Goal: Browse casually

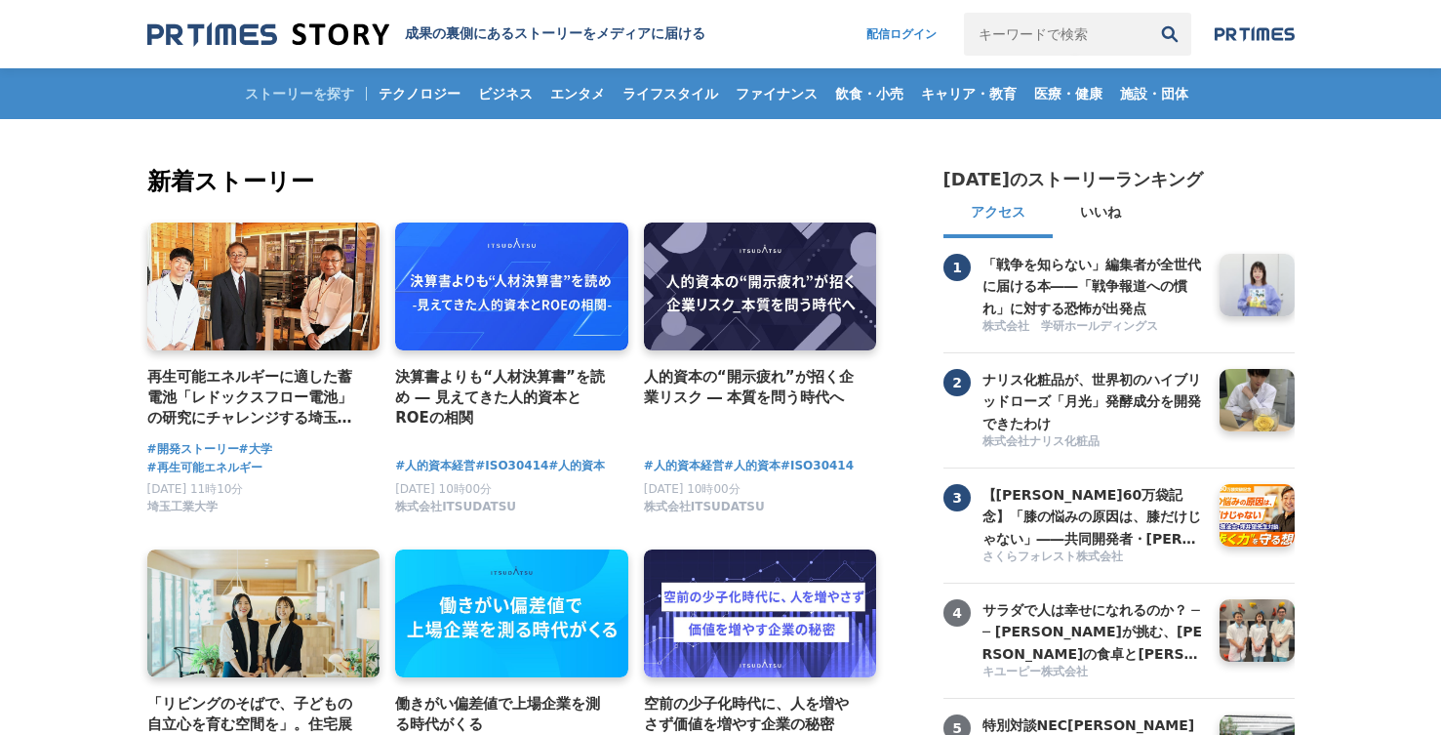
scroll to position [1989, 0]
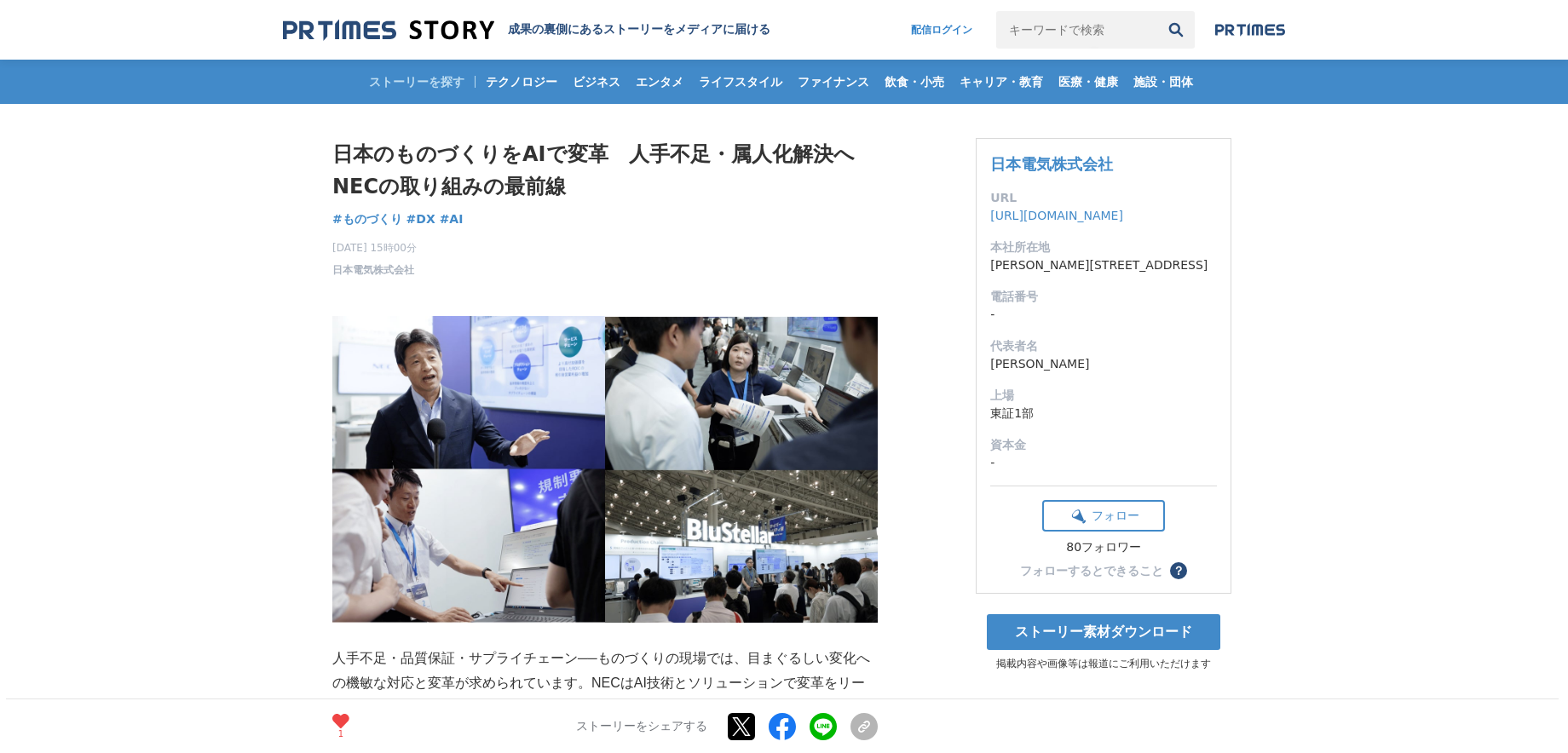
click at [413, 84] on div "ストーリーを探す テクノロジー ビジネス エンタメ ライフスタイル ファイナンス 飲食・小売 キャリア・教育 医療・健康 施設・団体" at bounding box center [784, 81] width 1002 height 45
click at [420, 22] on img at bounding box center [389, 30] width 211 height 23
